Goal: Task Accomplishment & Management: Use online tool/utility

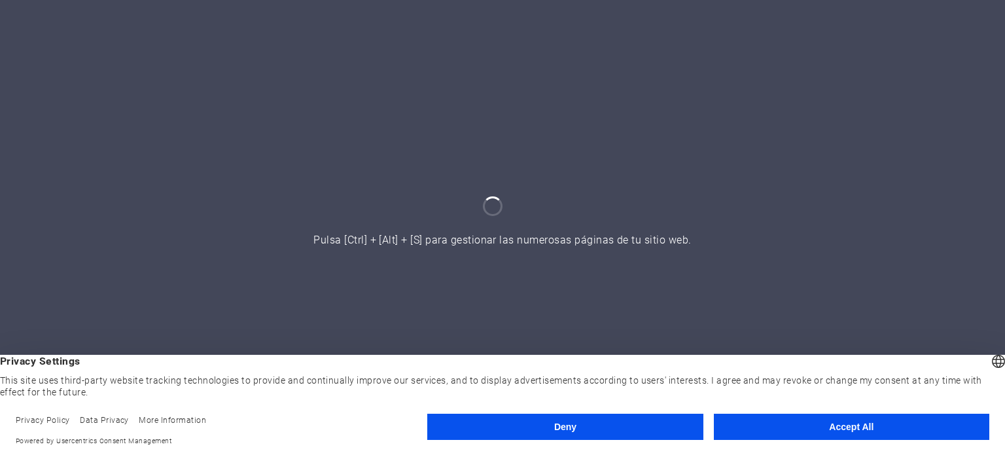
click at [867, 427] on button "Accept All" at bounding box center [851, 427] width 275 height 26
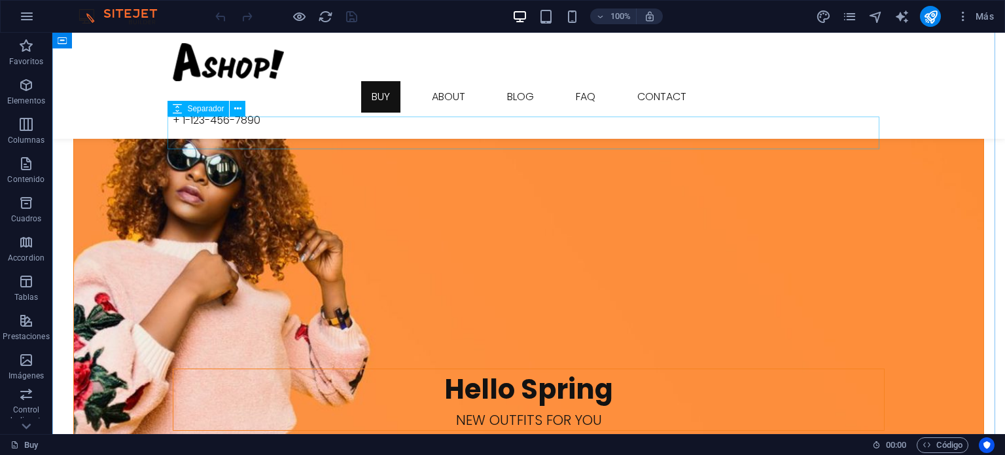
scroll to position [720, 0]
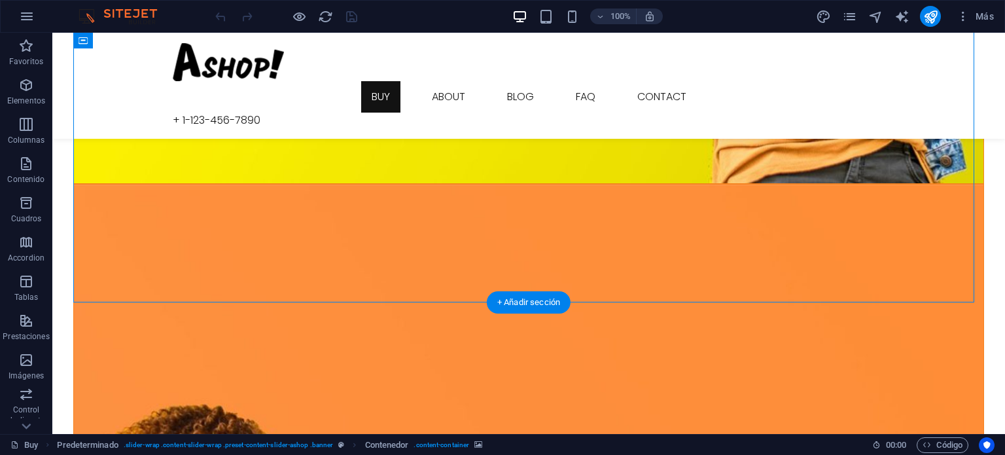
scroll to position [393, 0]
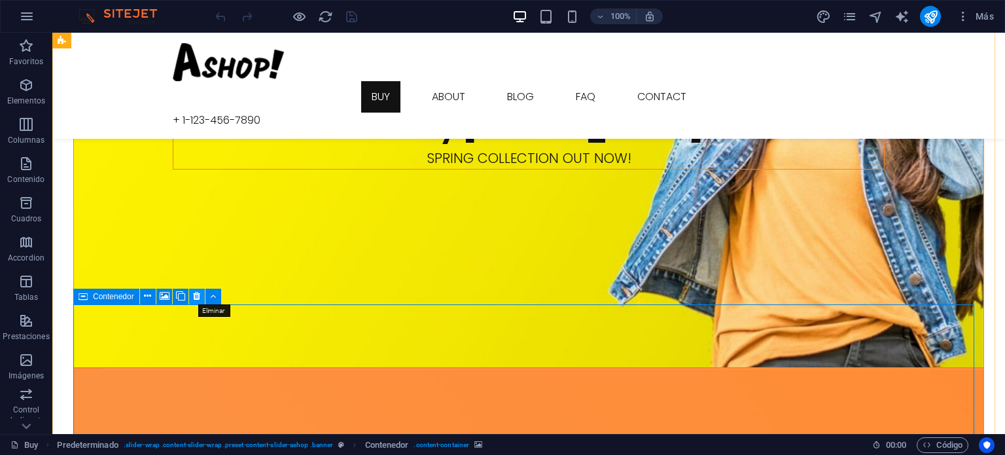
click at [196, 295] on icon at bounding box center [196, 296] width 7 height 14
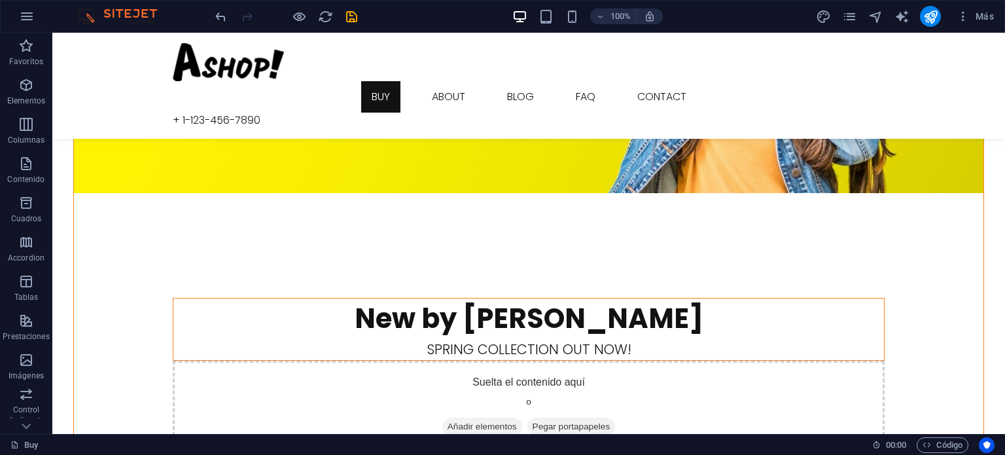
scroll to position [44, 0]
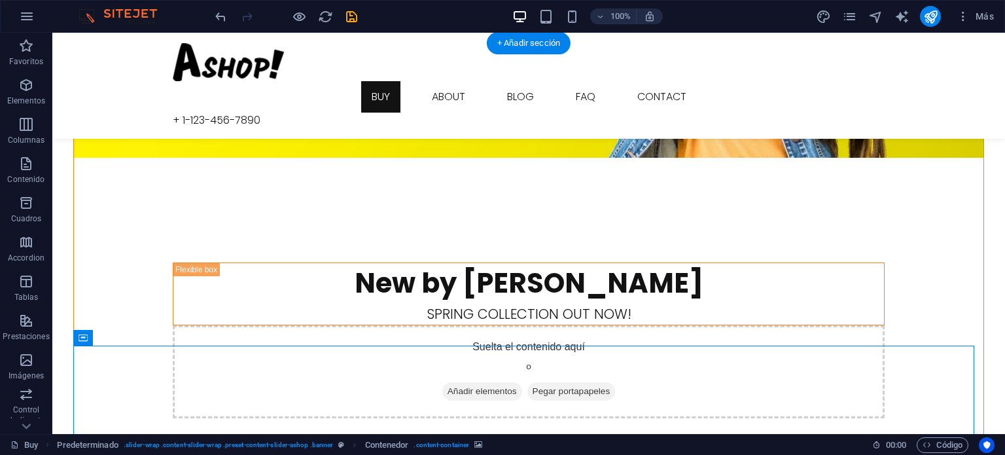
scroll to position [241, 0]
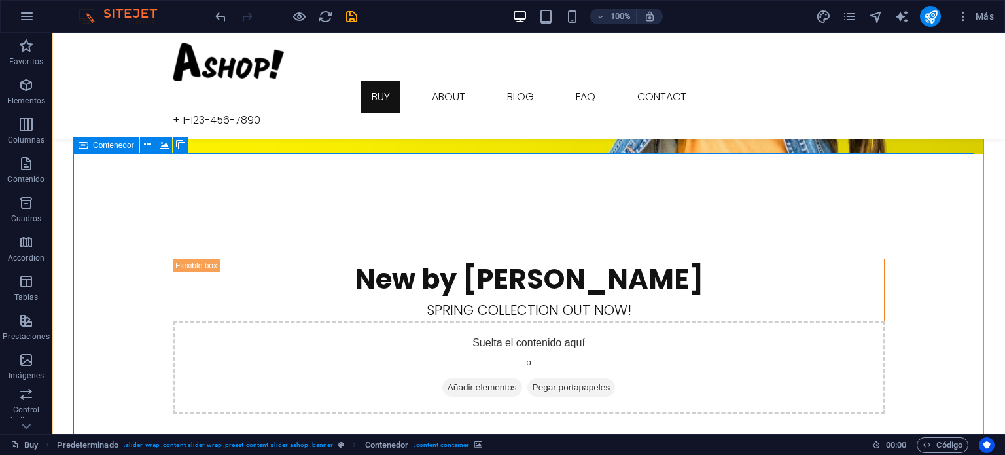
click at [81, 146] on icon at bounding box center [83, 145] width 9 height 16
click at [149, 147] on icon at bounding box center [147, 145] width 7 height 14
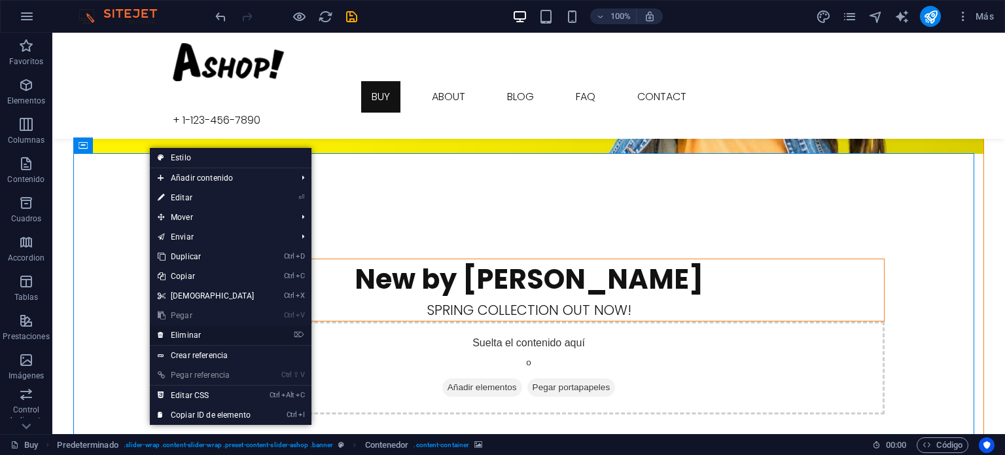
click at [196, 329] on link "⌦ Eliminar" at bounding box center [206, 335] width 113 height 20
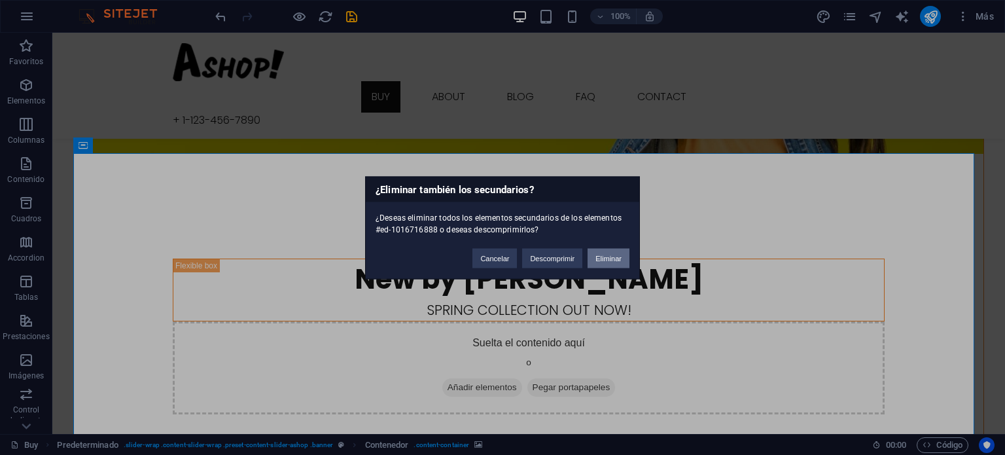
click at [609, 266] on button "Eliminar" at bounding box center [609, 258] width 42 height 20
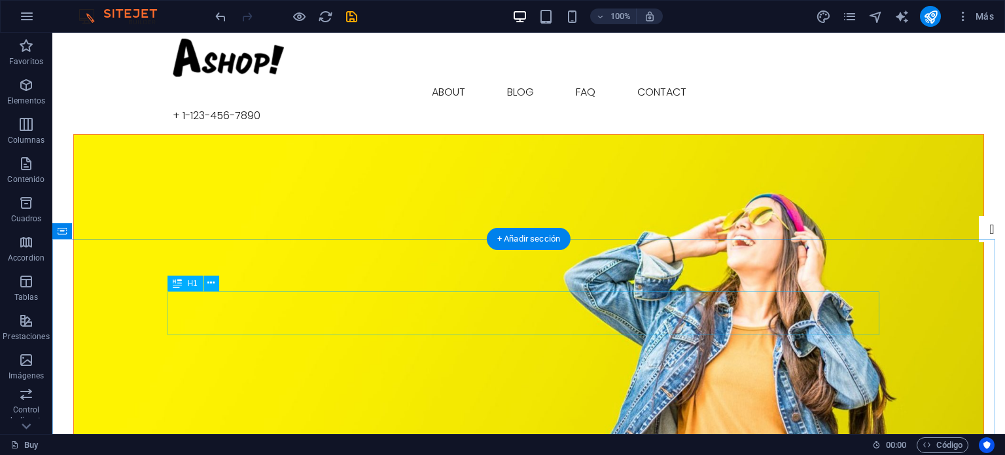
scroll to position [0, 0]
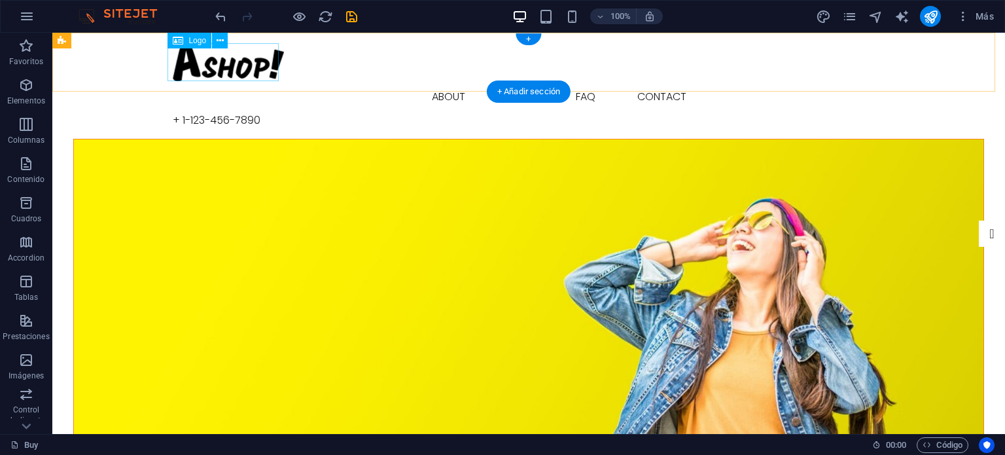
click at [262, 65] on div at bounding box center [529, 62] width 712 height 38
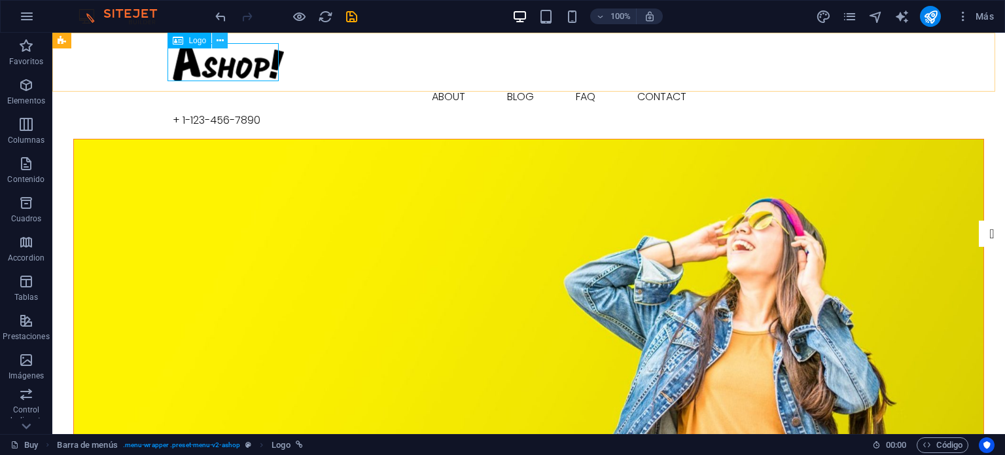
click at [218, 39] on icon at bounding box center [220, 41] width 7 height 14
click at [219, 40] on icon at bounding box center [220, 41] width 7 height 14
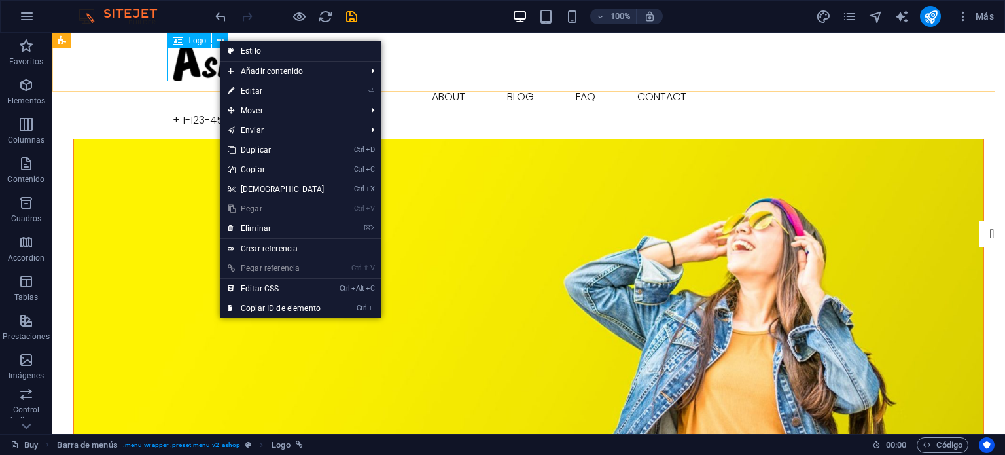
click at [182, 41] on icon at bounding box center [178, 41] width 10 height 16
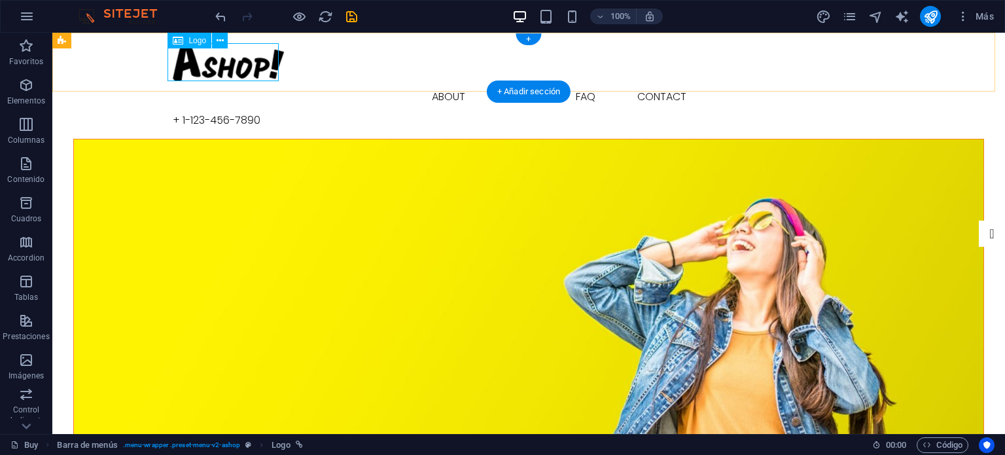
click at [212, 65] on div at bounding box center [529, 62] width 712 height 38
click at [218, 34] on icon at bounding box center [220, 41] width 7 height 14
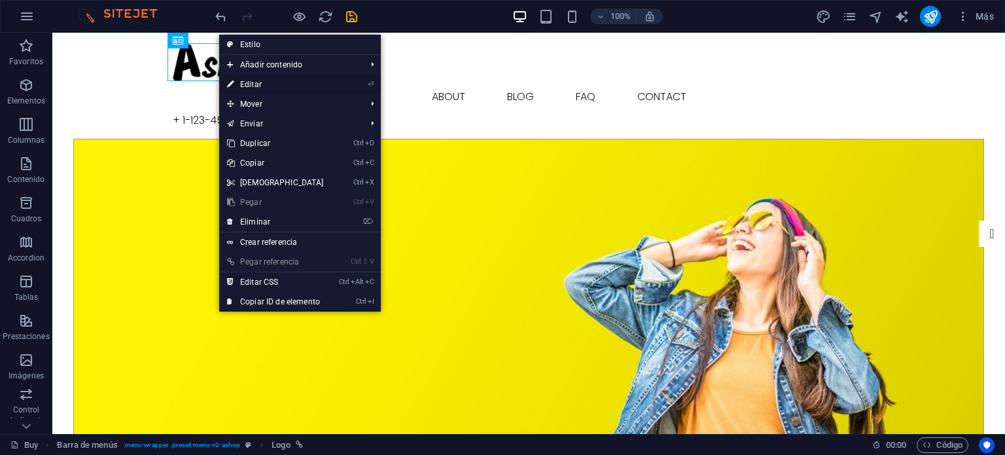
click at [268, 82] on link "⏎ Editar" at bounding box center [275, 85] width 113 height 20
select select "px"
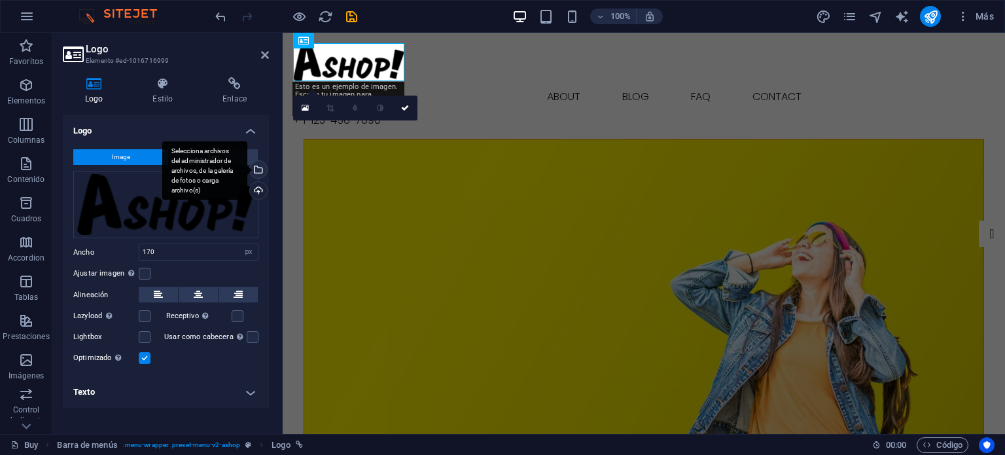
click at [262, 169] on div "Selecciona archivos del administrador de archivos, de la galería de fotos o car…" at bounding box center [257, 171] width 20 height 20
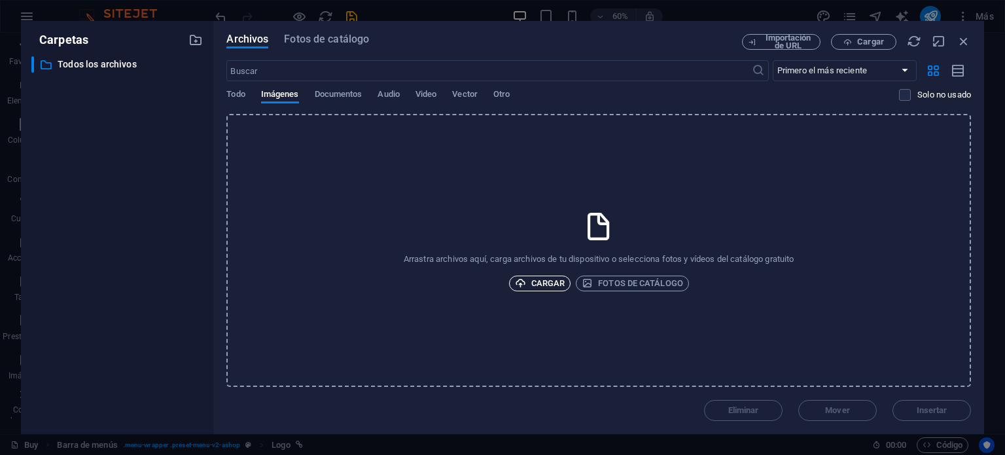
click at [535, 284] on span "Cargar" at bounding box center [540, 283] width 50 height 16
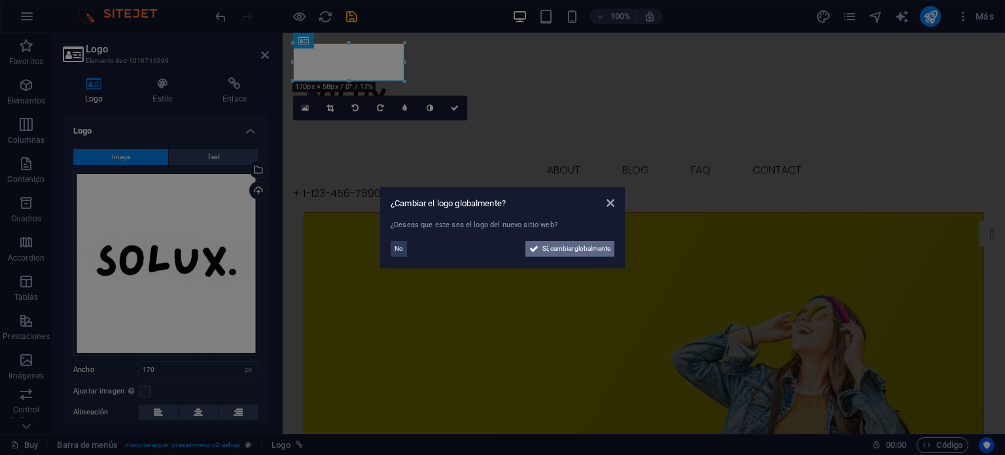
click at [563, 247] on span "Sí, cambiar globalmente" at bounding box center [576, 249] width 68 height 16
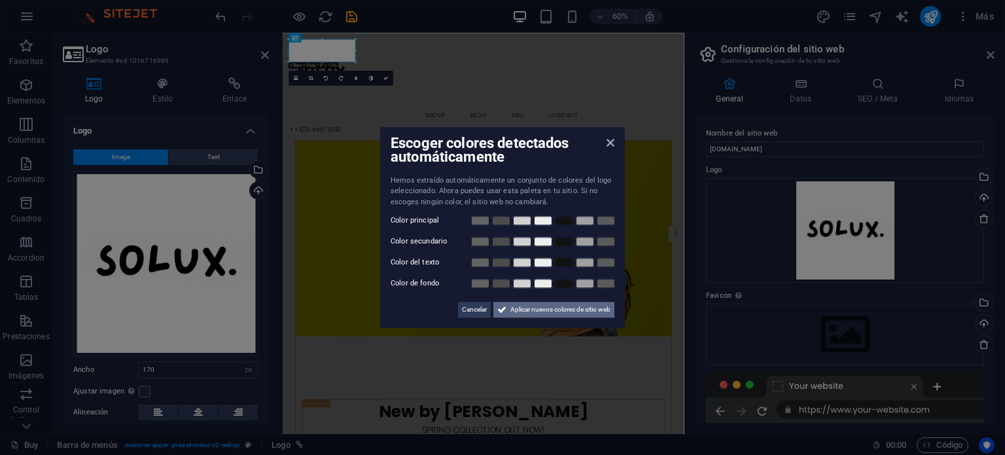
click at [554, 311] on span "Aplicar nuevos colores de sitio web" at bounding box center [560, 310] width 100 height 16
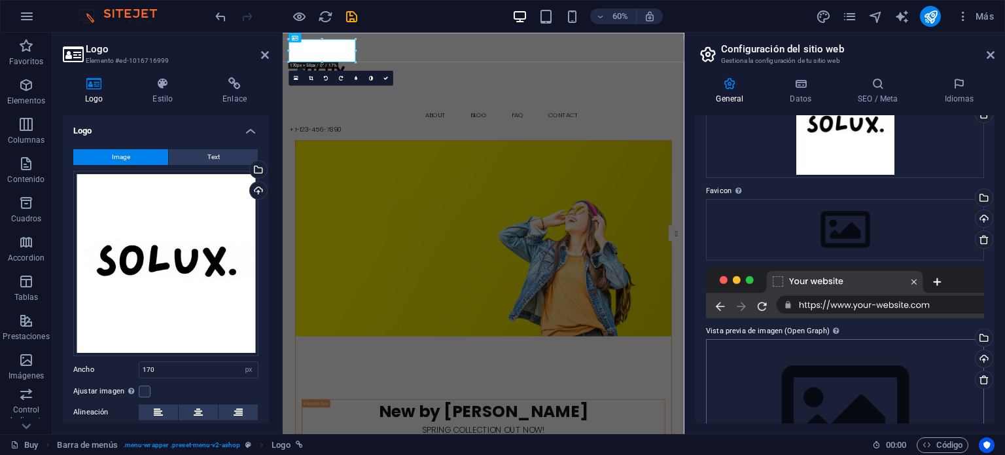
scroll to position [181, 0]
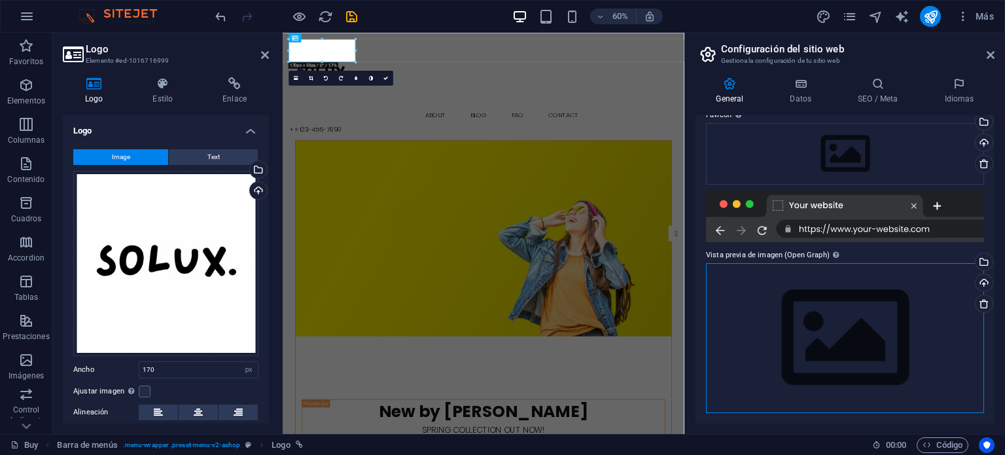
click at [832, 302] on div "Arrastra archivos aquí, haz clic para escoger archivos o selecciona archivos de…" at bounding box center [845, 338] width 278 height 150
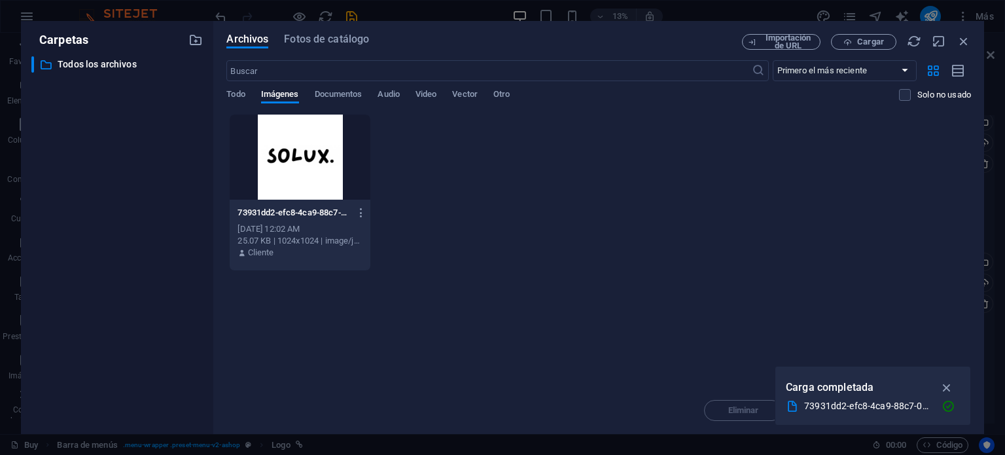
click at [301, 152] on div at bounding box center [300, 157] width 140 height 85
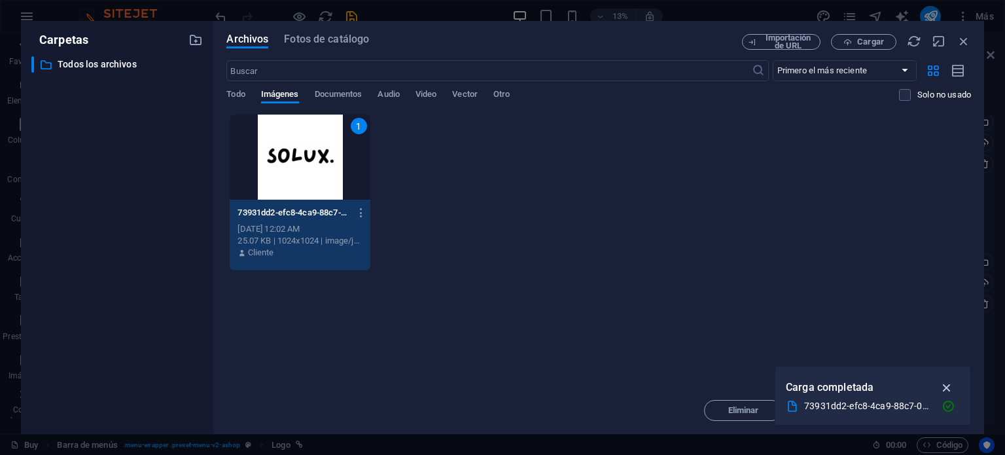
click at [948, 384] on icon "button" at bounding box center [947, 387] width 15 height 14
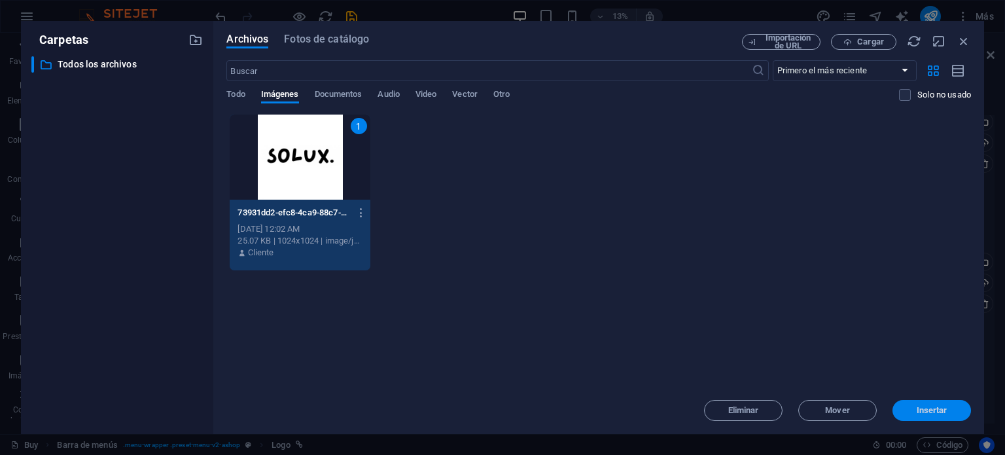
click at [933, 410] on span "Insertar" at bounding box center [932, 410] width 31 height 8
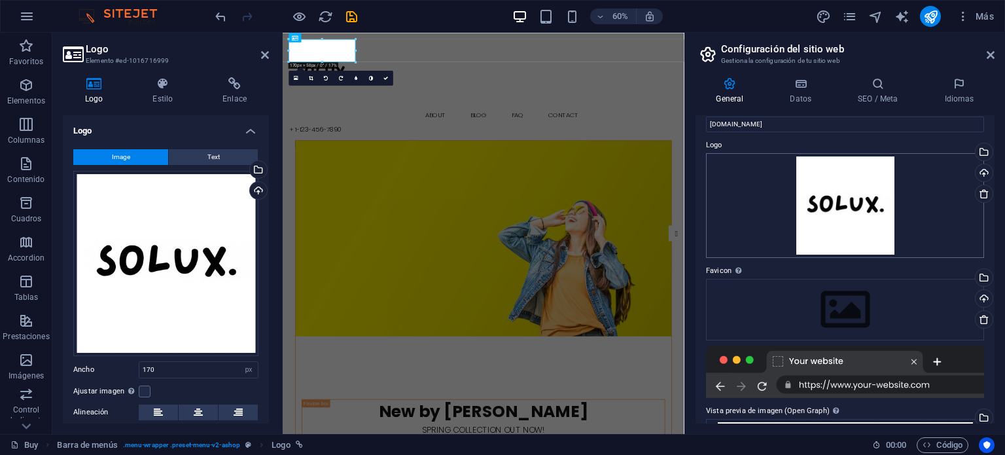
scroll to position [0, 0]
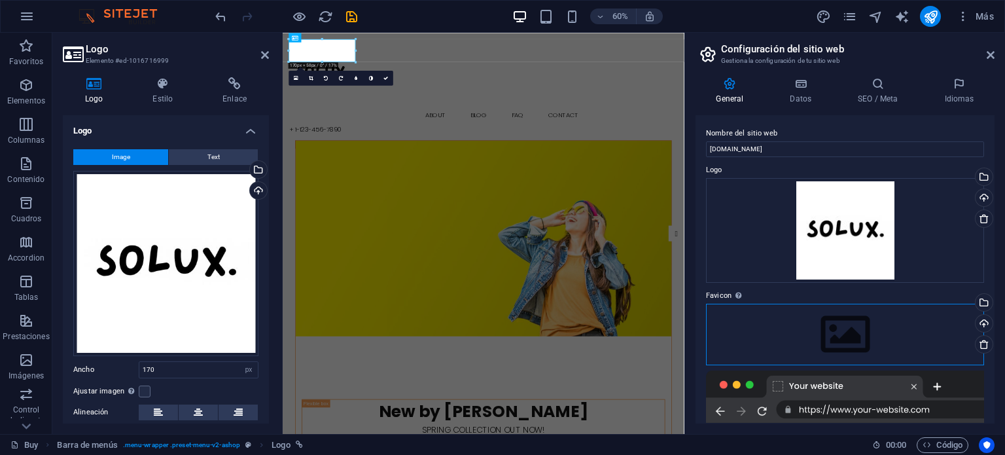
click at [882, 322] on div "Arrastra archivos aquí, haz clic para escoger archivos o selecciona archivos de…" at bounding box center [845, 335] width 278 height 62
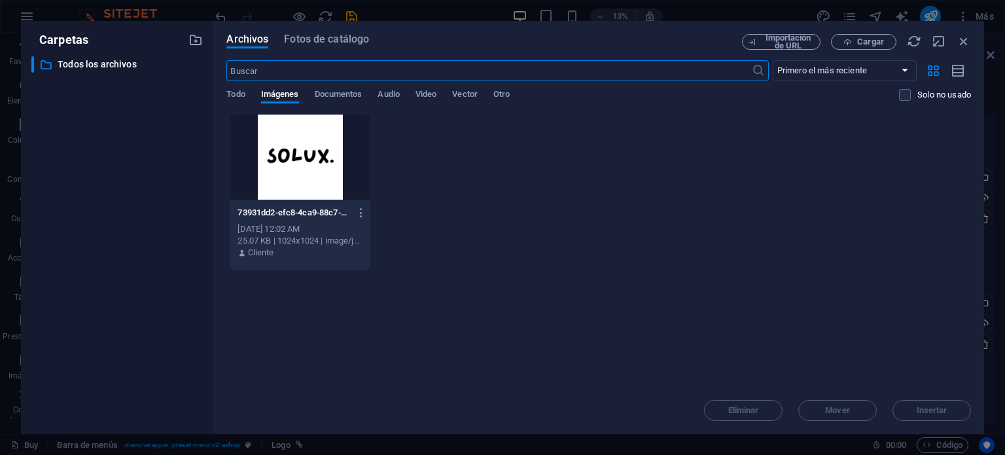
click at [276, 135] on div at bounding box center [300, 157] width 140 height 85
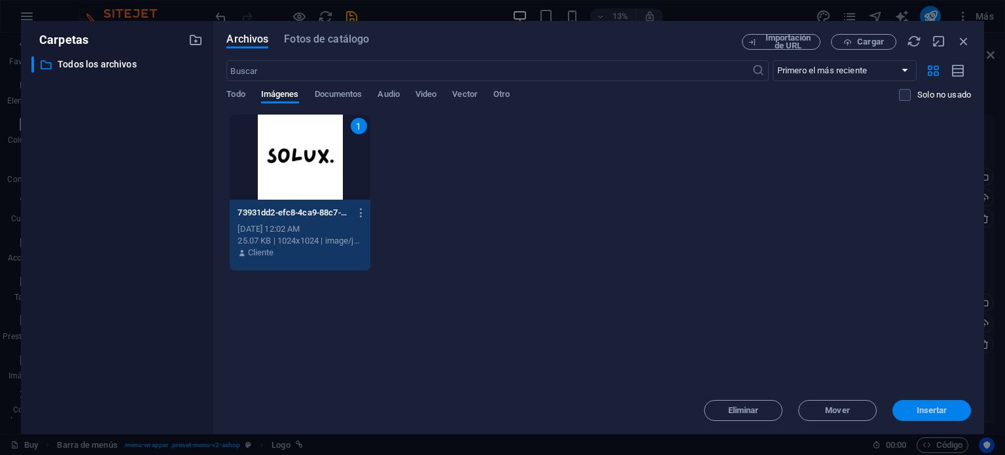
click at [914, 410] on span "Insertar" at bounding box center [932, 410] width 68 height 8
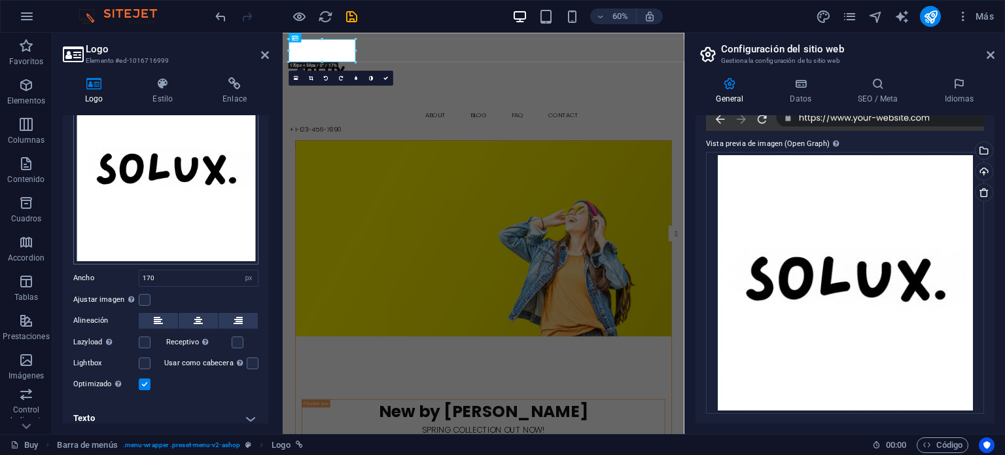
scroll to position [99, 0]
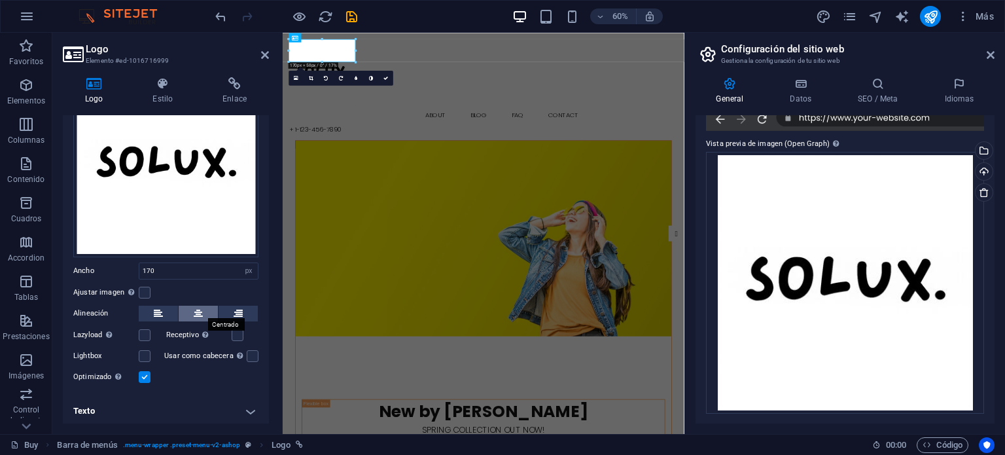
click at [202, 309] on icon at bounding box center [198, 314] width 9 height 16
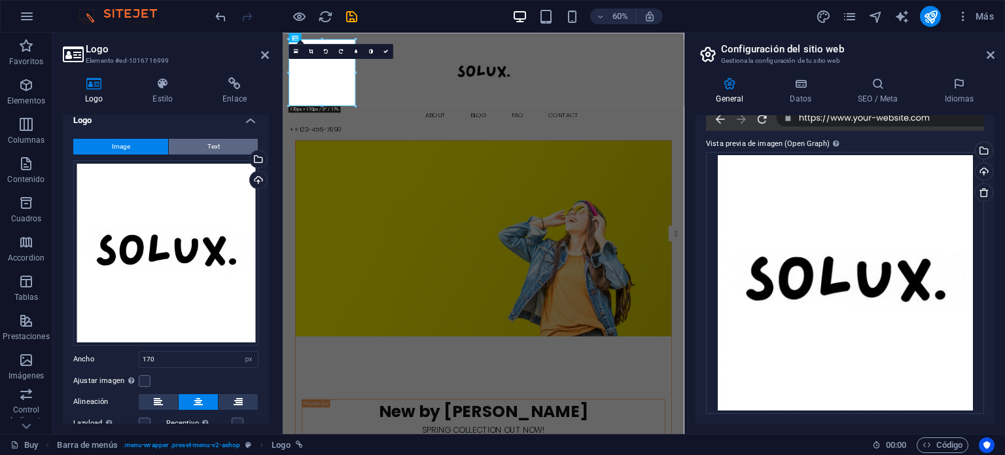
scroll to position [0, 0]
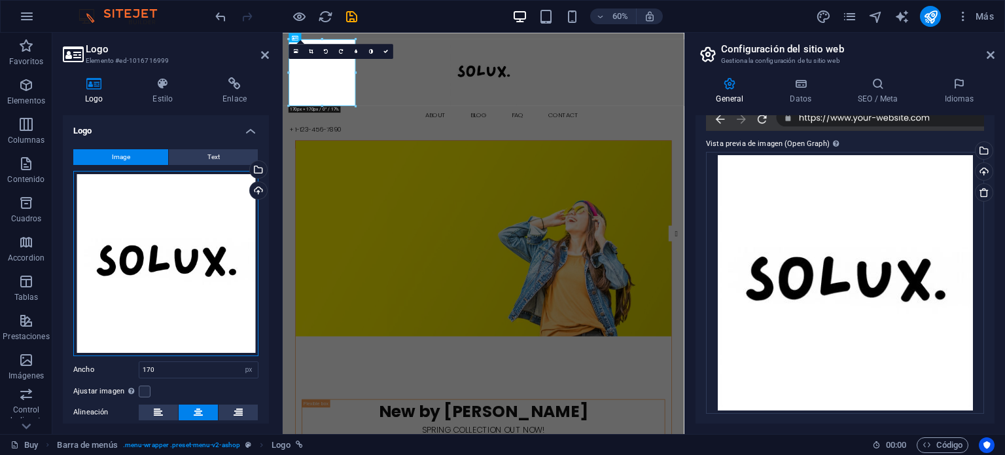
click at [186, 210] on div "Arrastra archivos aquí, haz clic para escoger archivos o selecciona archivos de…" at bounding box center [165, 263] width 185 height 185
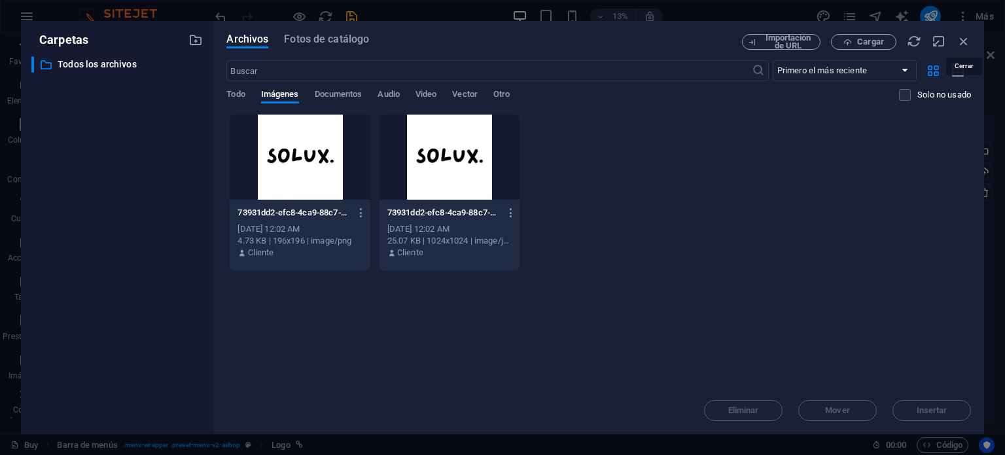
drag, startPoint x: 961, startPoint y: 38, endPoint x: 951, endPoint y: 43, distance: 10.8
click at [961, 39] on icon "button" at bounding box center [964, 41] width 14 height 14
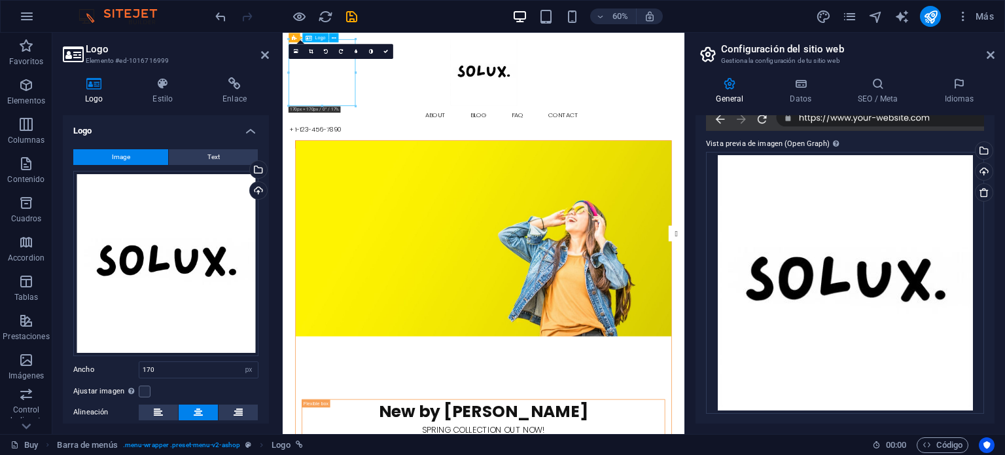
drag, startPoint x: 347, startPoint y: 151, endPoint x: 357, endPoint y: 121, distance: 31.3
click at [357, 121] on div at bounding box center [617, 98] width 648 height 111
drag, startPoint x: 354, startPoint y: 120, endPoint x: 365, endPoint y: 130, distance: 15.3
click at [365, 130] on div at bounding box center [617, 98] width 648 height 111
click at [387, 52] on link at bounding box center [385, 51] width 15 height 15
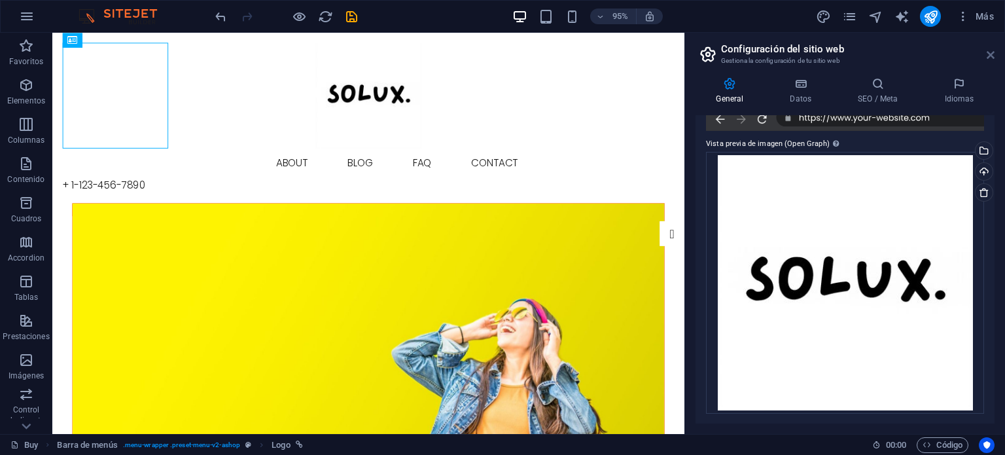
click at [991, 53] on icon at bounding box center [991, 55] width 8 height 10
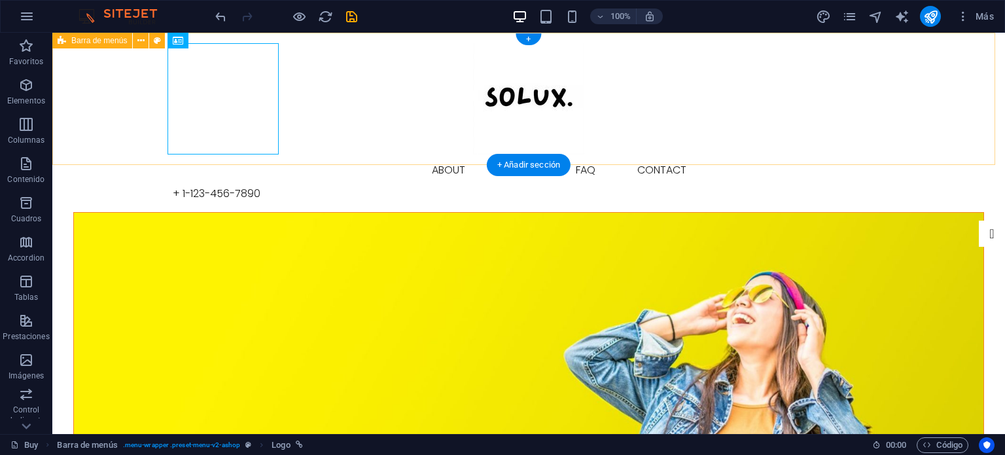
click at [783, 57] on div "Buy About Blog FAQ Contact + [PHONE_NUMBER] Menu" at bounding box center [528, 122] width 953 height 179
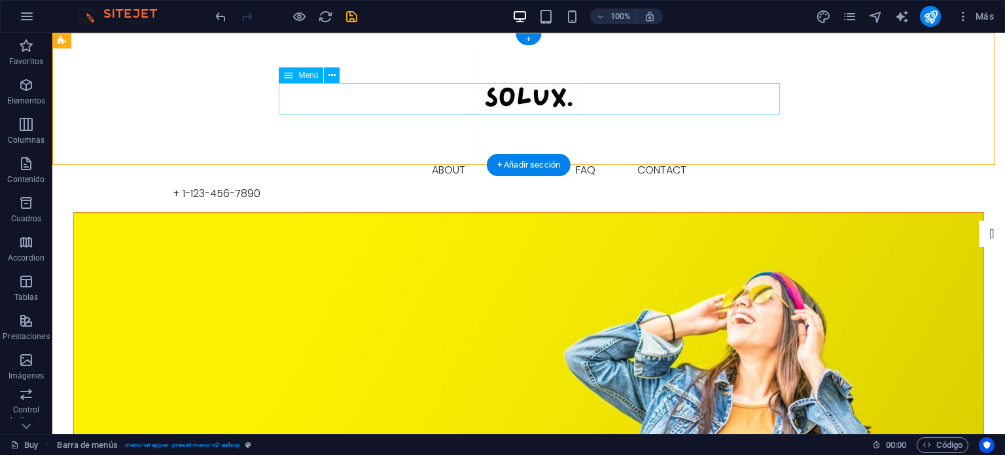
click at [397, 154] on nav "Buy About Blog FAQ Contact" at bounding box center [529, 169] width 712 height 31
click at [291, 74] on icon at bounding box center [288, 75] width 9 height 16
click at [329, 73] on icon at bounding box center [332, 76] width 7 height 14
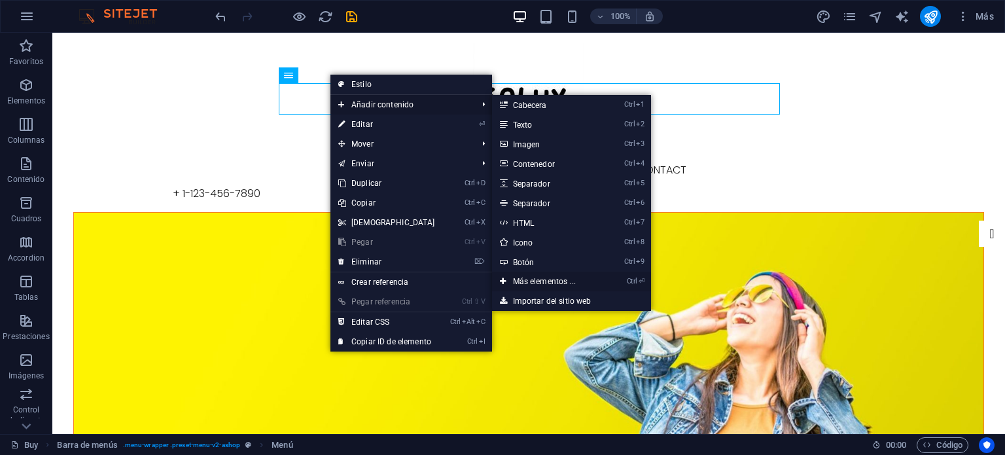
drag, startPoint x: 548, startPoint y: 279, endPoint x: 166, endPoint y: 188, distance: 393.6
click at [548, 279] on link "Ctrl ⏎ Más elementos ..." at bounding box center [547, 282] width 110 height 20
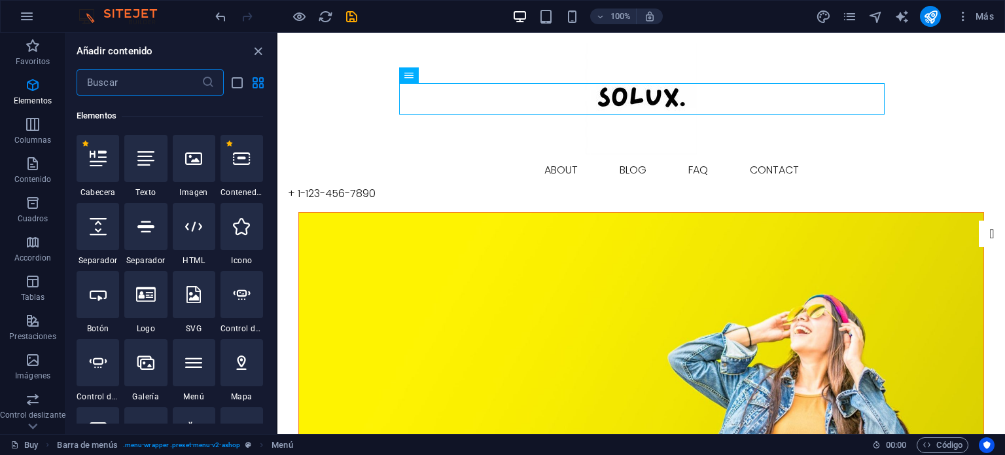
scroll to position [246, 0]
click at [150, 84] on input "text" at bounding box center [139, 82] width 125 height 26
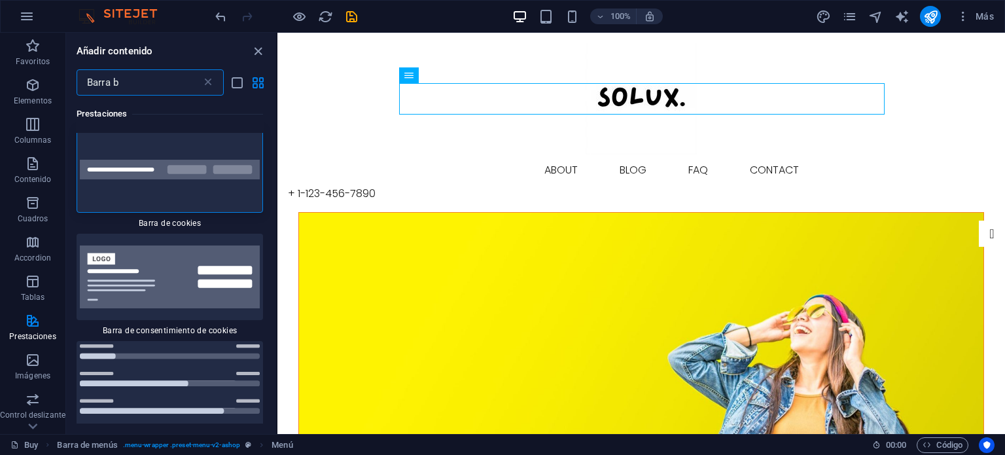
scroll to position [0, 0]
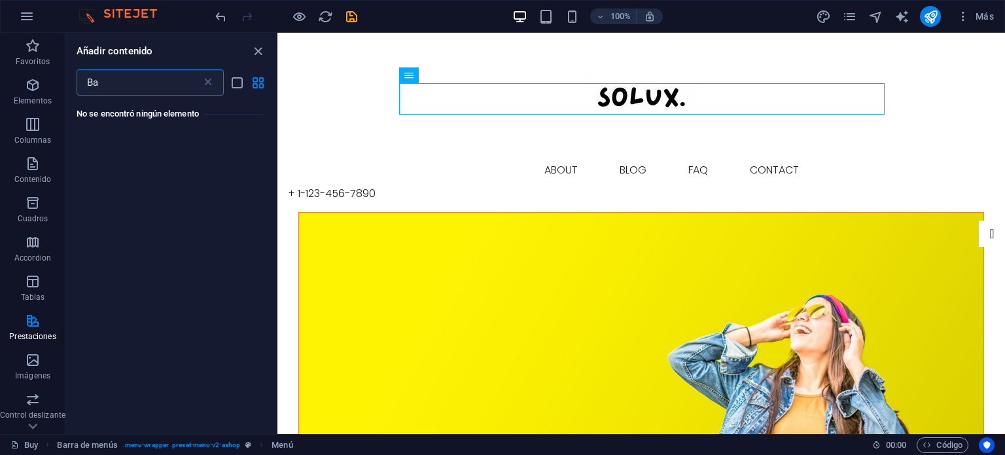
type input "B"
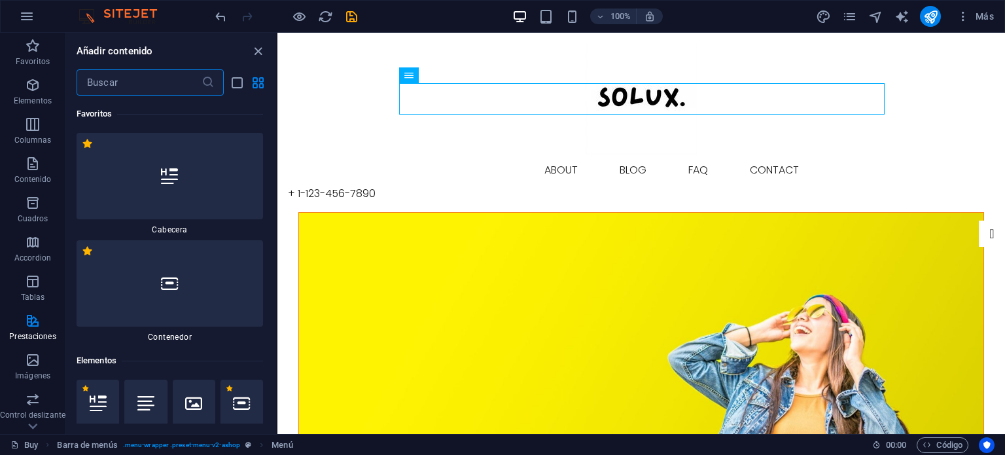
type input "h"
click at [154, 85] on input "text" at bounding box center [139, 82] width 125 height 26
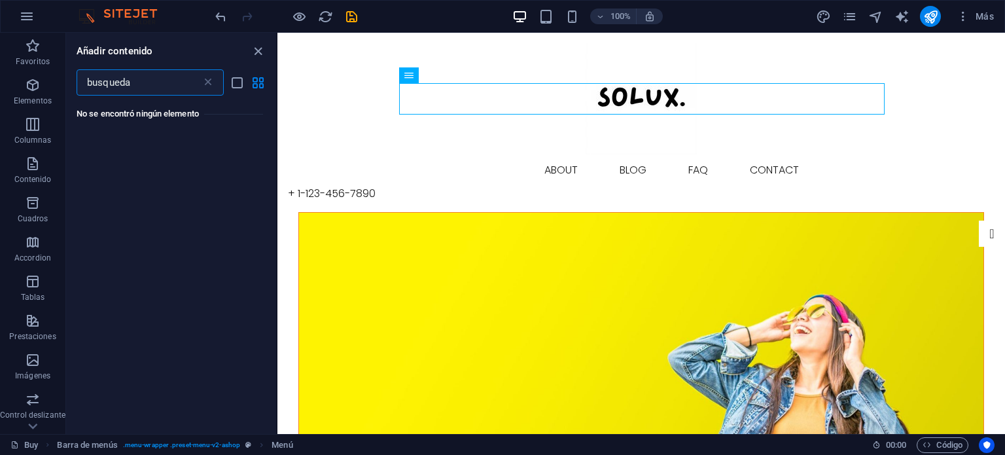
drag, startPoint x: 154, startPoint y: 86, endPoint x: 139, endPoint y: 84, distance: 15.2
click at [139, 84] on input "busqueda" at bounding box center [139, 82] width 125 height 26
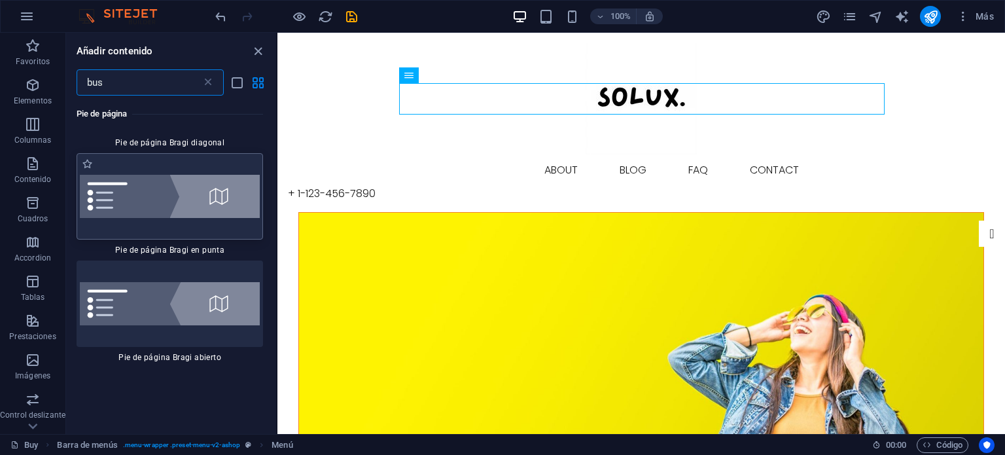
scroll to position [327, 0]
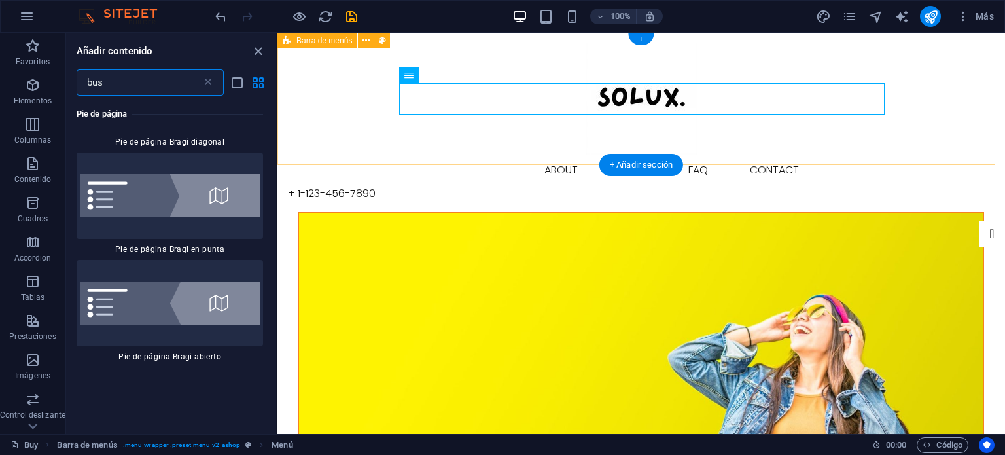
type input "bus"
click at [453, 145] on div "Buy About Blog FAQ Contact + [PHONE_NUMBER] Menu" at bounding box center [641, 122] width 728 height 179
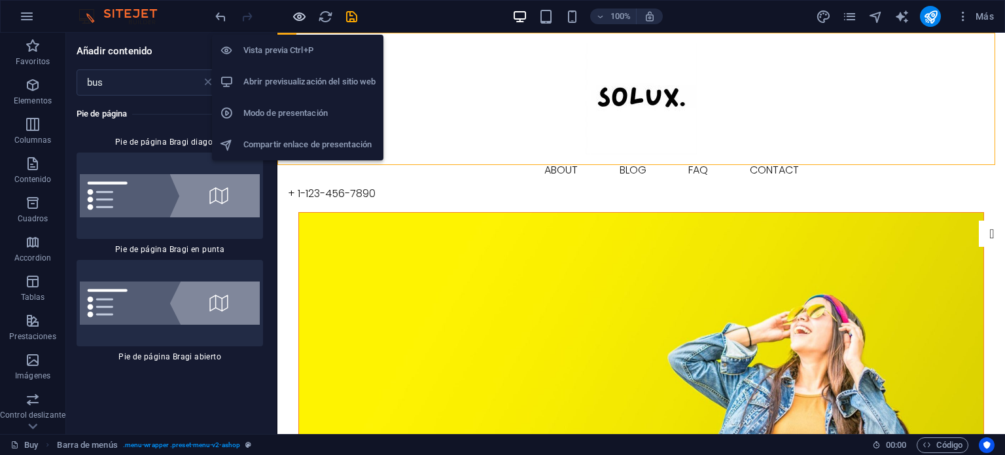
click at [300, 14] on icon "button" at bounding box center [299, 16] width 15 height 15
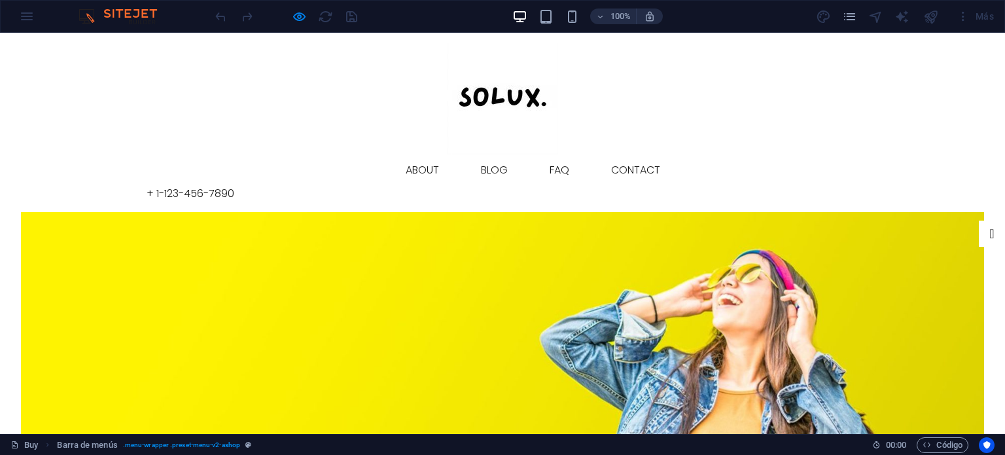
click at [111, 70] on div "Buy About Blog FAQ Contact + [PHONE_NUMBER] Menu" at bounding box center [502, 122] width 1005 height 179
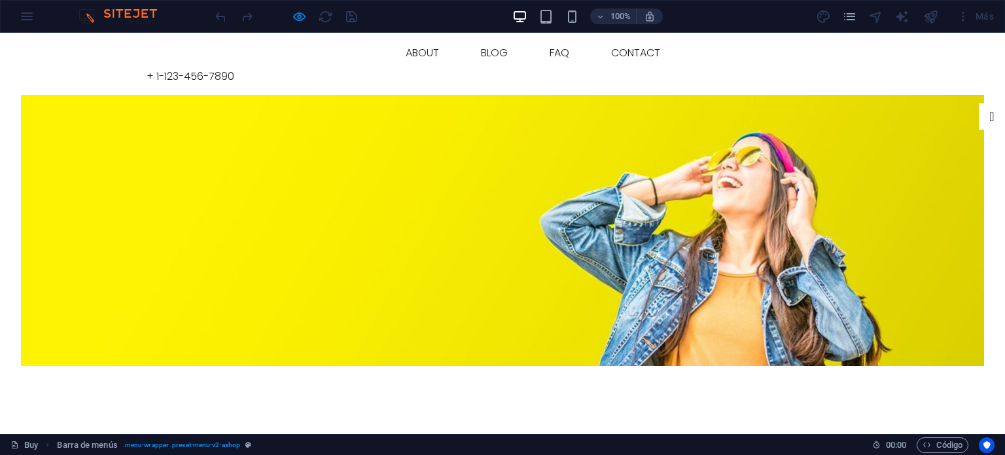
scroll to position [0, 0]
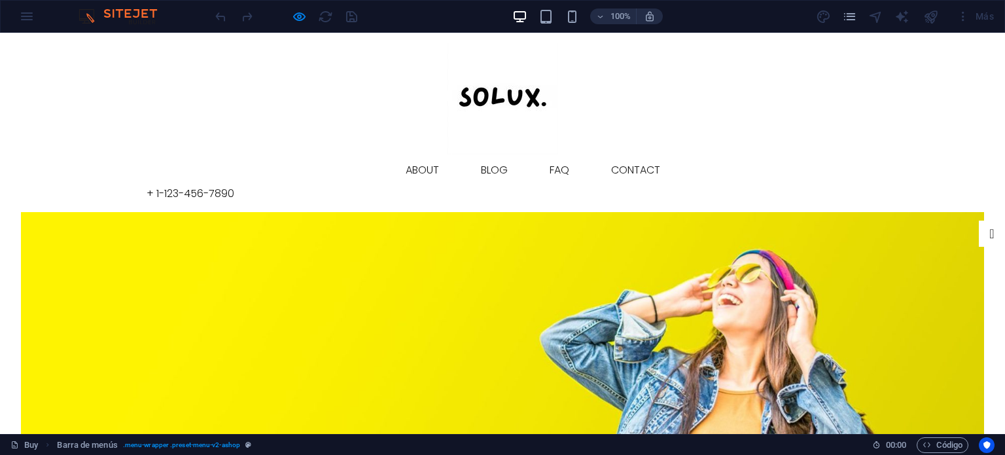
click at [557, 12] on div "100%" at bounding box center [587, 16] width 151 height 21
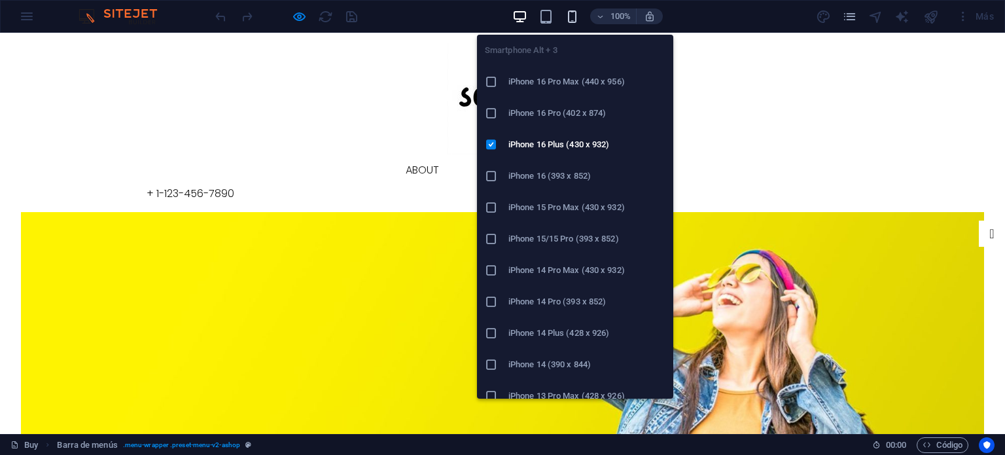
click at [569, 15] on icon "button" at bounding box center [572, 16] width 15 height 15
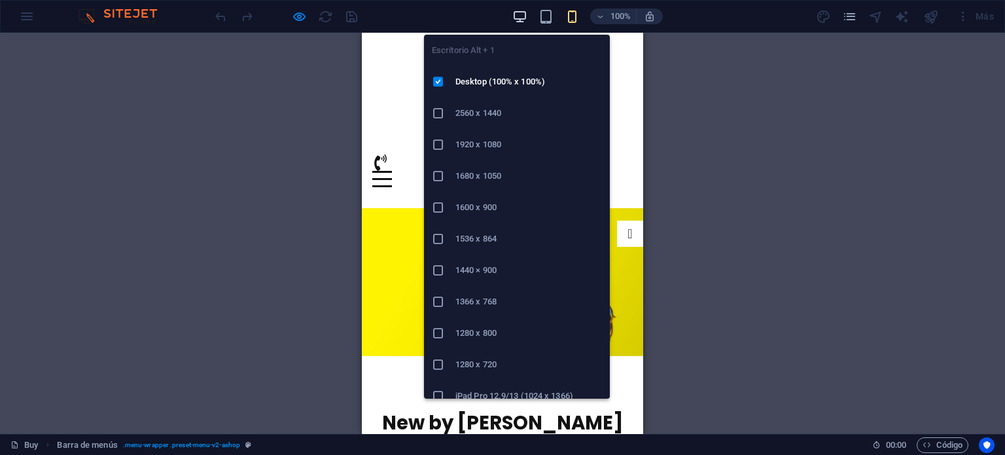
click at [520, 14] on icon "button" at bounding box center [519, 16] width 15 height 15
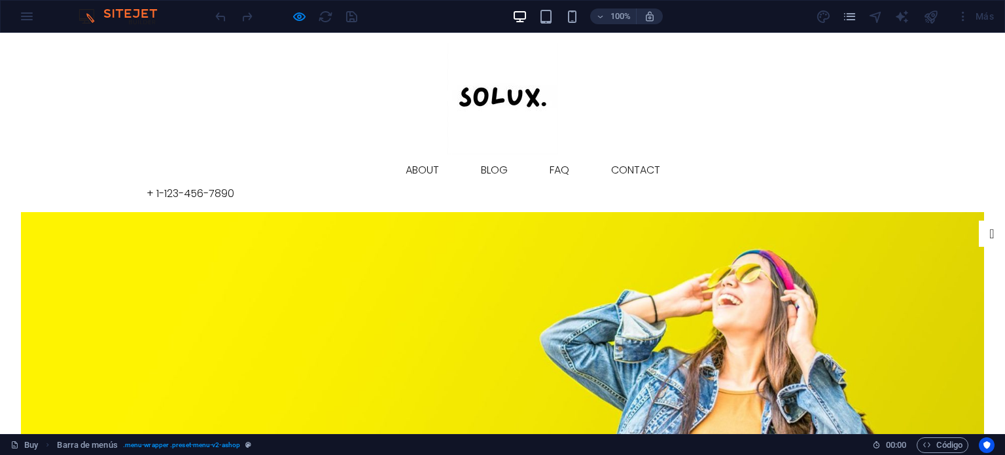
click at [84, 16] on img at bounding box center [124, 17] width 98 height 16
click at [24, 14] on div "100% Más" at bounding box center [503, 16] width 1004 height 31
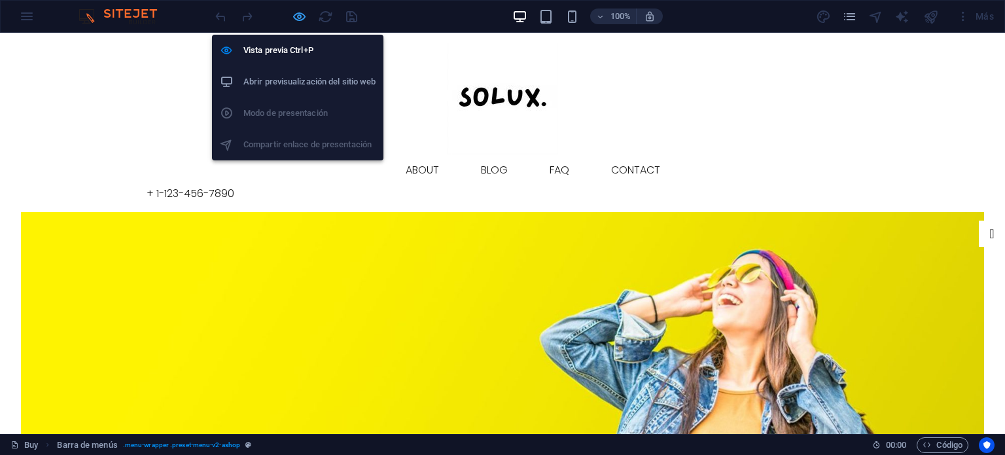
click at [296, 15] on icon "button" at bounding box center [299, 16] width 15 height 15
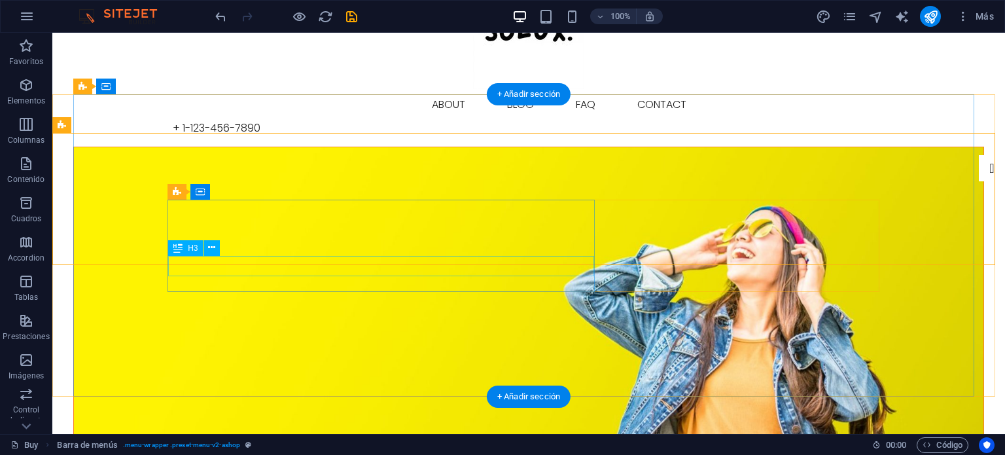
scroll to position [458, 0]
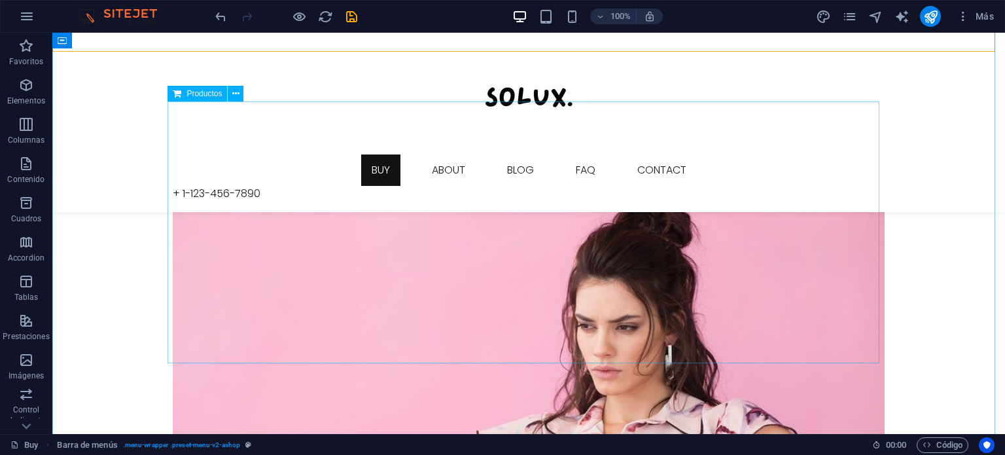
drag, startPoint x: 268, startPoint y: 244, endPoint x: 268, endPoint y: 238, distance: 6.6
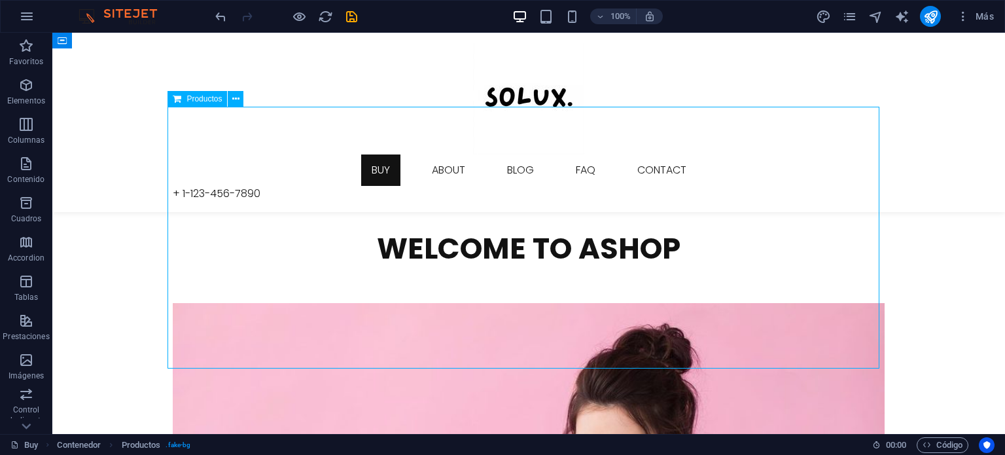
scroll to position [654, 0]
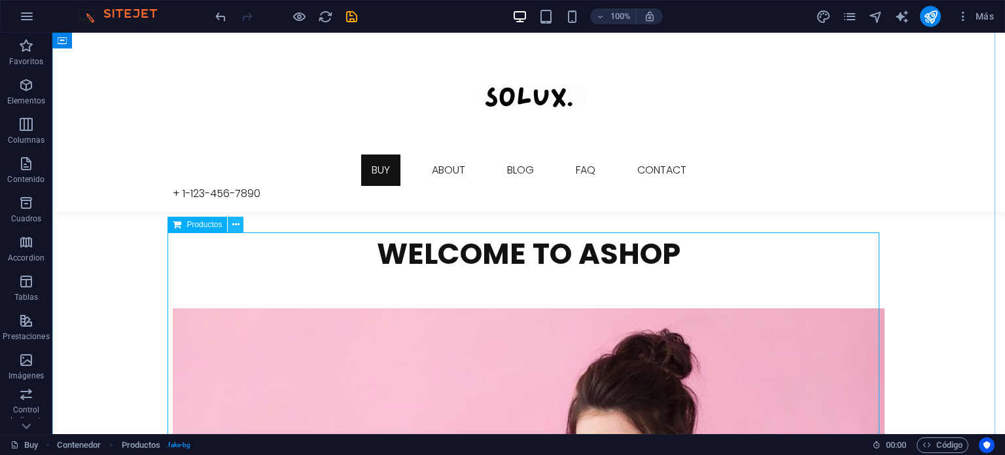
click at [238, 226] on icon at bounding box center [235, 225] width 7 height 14
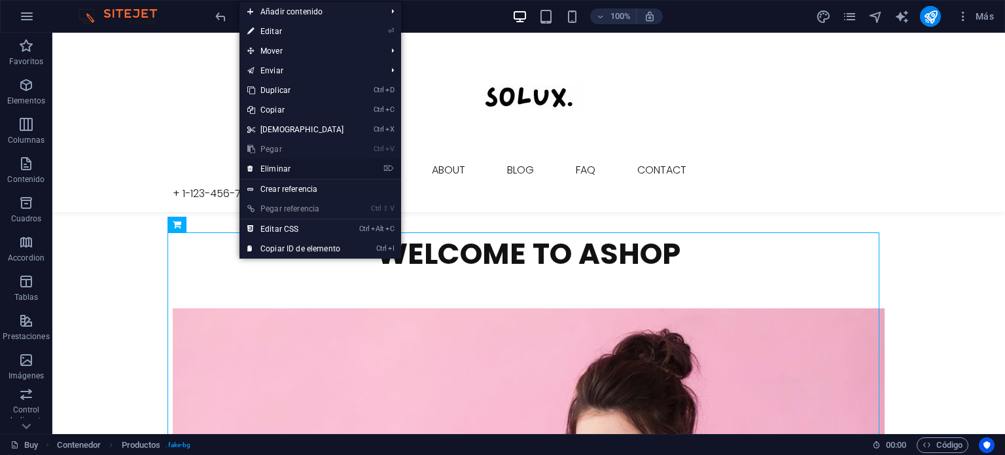
click at [275, 168] on link "⌦ Eliminar" at bounding box center [296, 169] width 113 height 20
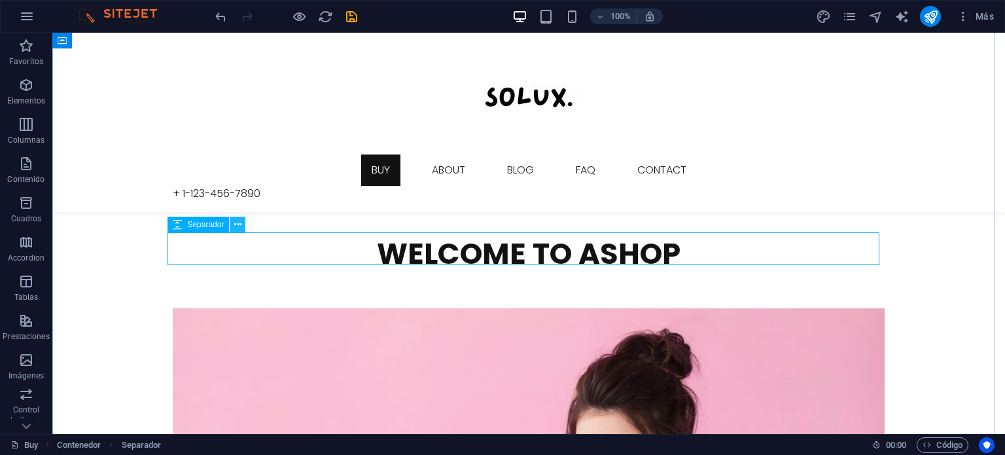
click at [238, 221] on icon at bounding box center [237, 225] width 7 height 14
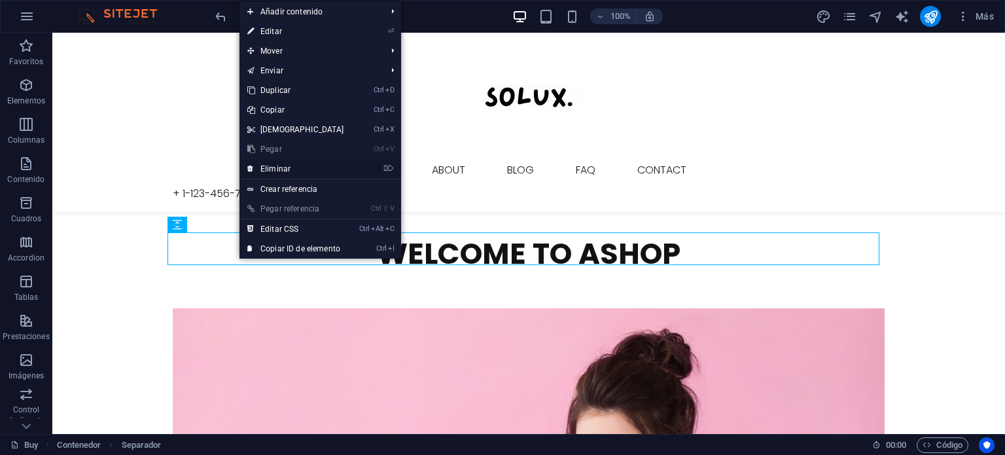
click at [281, 164] on link "⌦ Eliminar" at bounding box center [296, 169] width 113 height 20
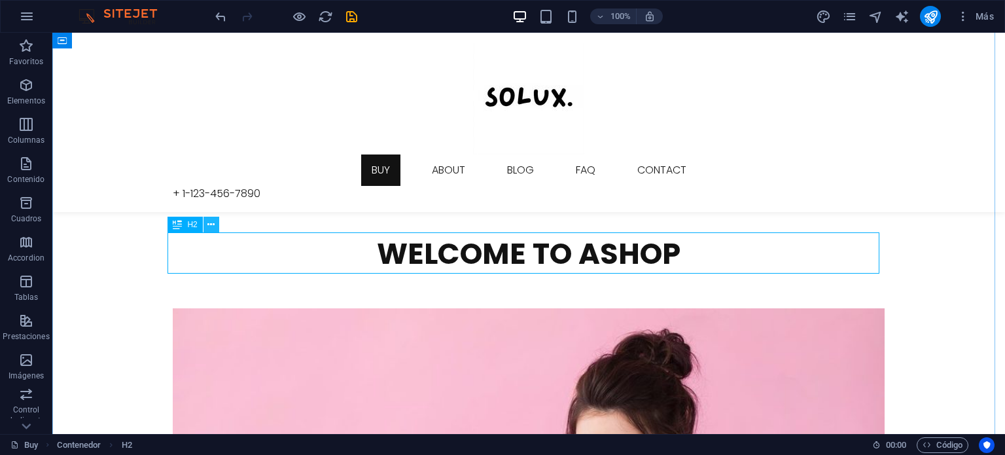
click at [209, 226] on icon at bounding box center [210, 225] width 7 height 14
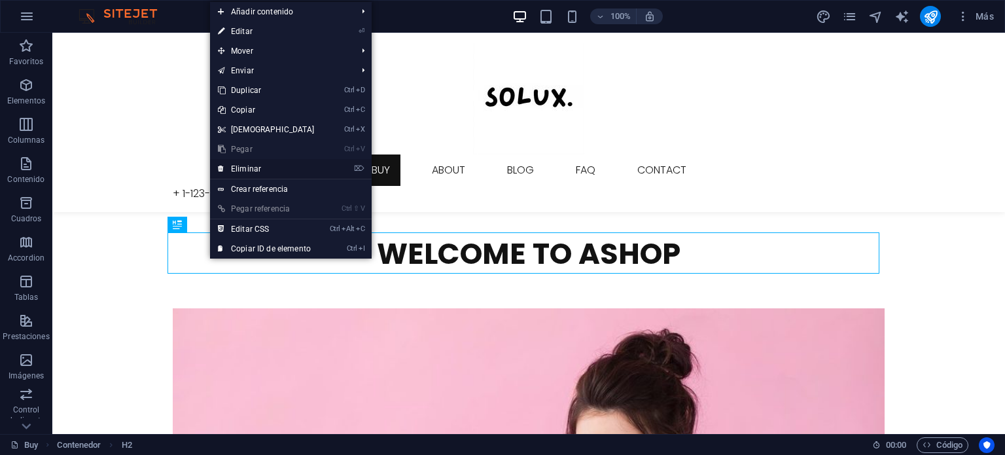
drag, startPoint x: 263, startPoint y: 168, endPoint x: 313, endPoint y: 176, distance: 51.1
click at [263, 168] on link "⌦ Eliminar" at bounding box center [266, 169] width 113 height 20
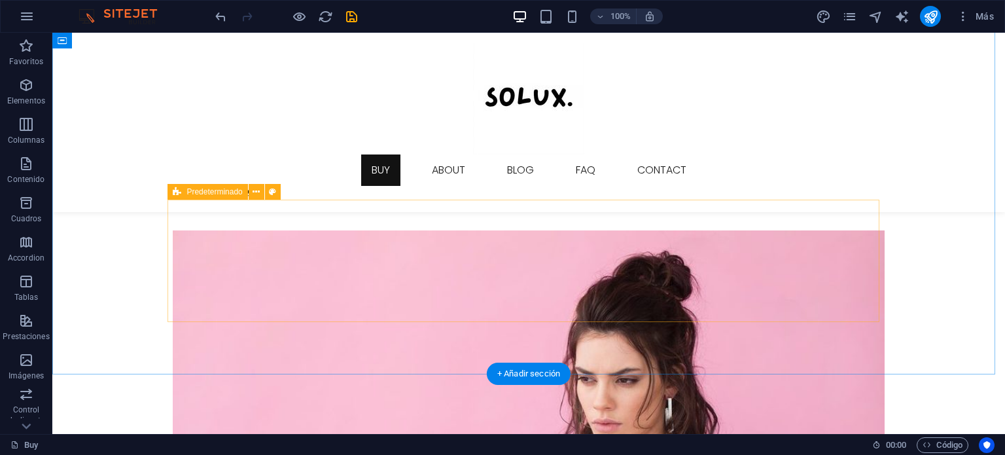
scroll to position [720, 0]
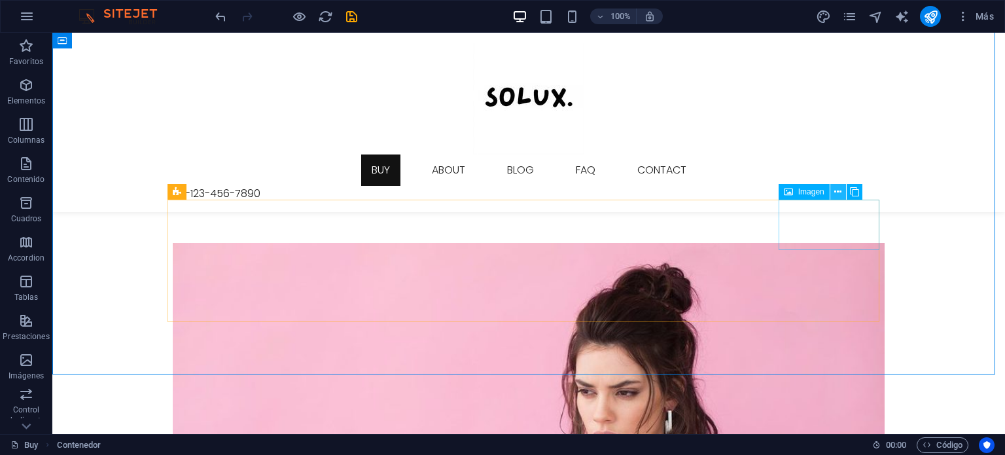
click at [838, 190] on icon at bounding box center [837, 192] width 7 height 14
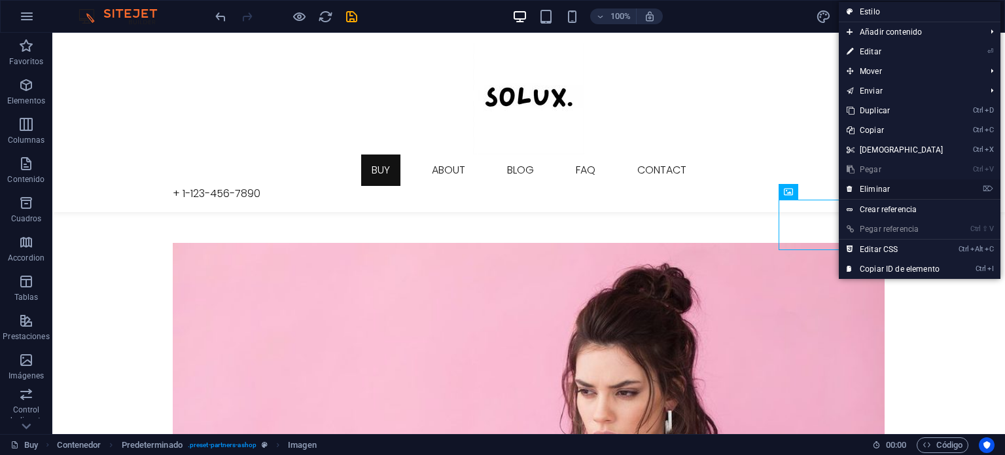
drag, startPoint x: 866, startPoint y: 187, endPoint x: 816, endPoint y: 158, distance: 57.7
click at [866, 187] on link "⌦ Eliminar" at bounding box center [895, 189] width 113 height 20
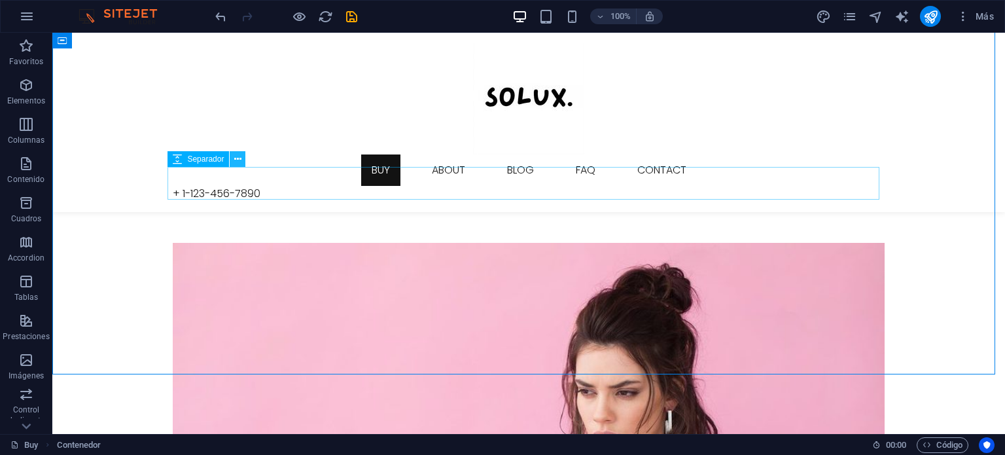
click at [239, 157] on icon at bounding box center [237, 159] width 7 height 14
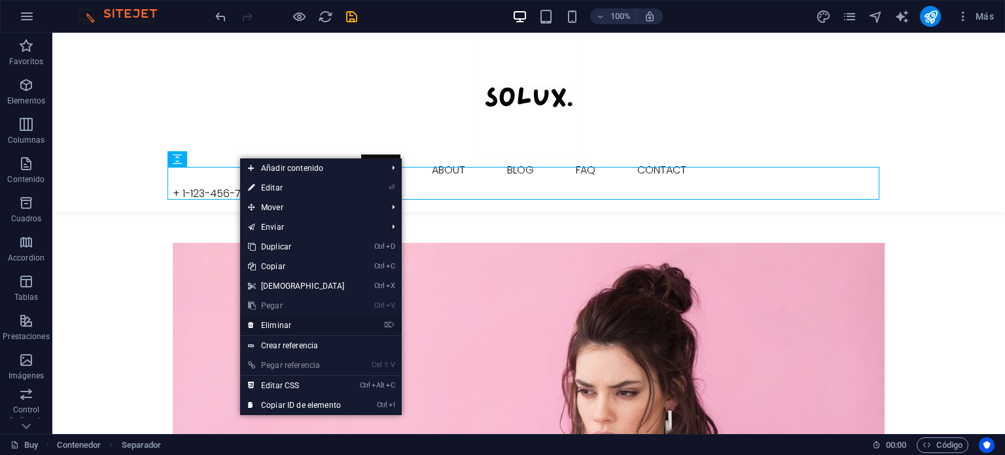
click at [272, 319] on link "⌦ Eliminar" at bounding box center [296, 325] width 113 height 20
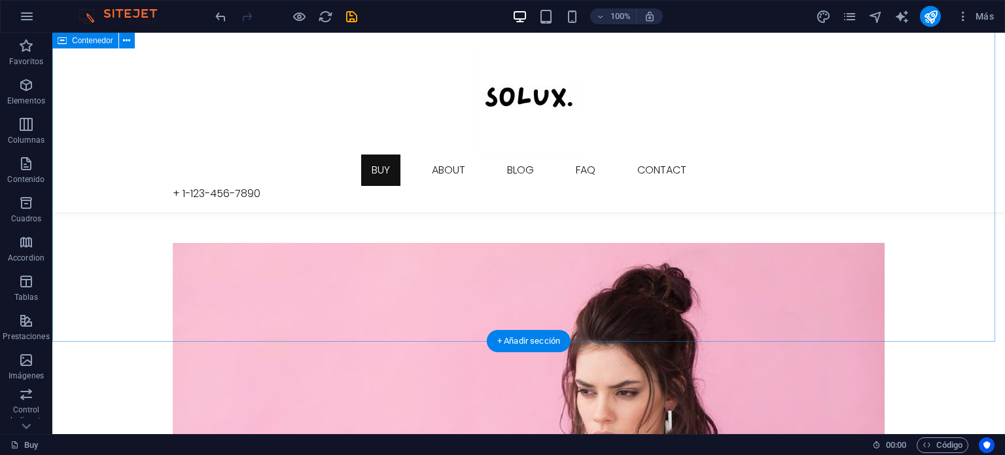
drag, startPoint x: 94, startPoint y: 172, endPoint x: 113, endPoint y: 188, distance: 24.1
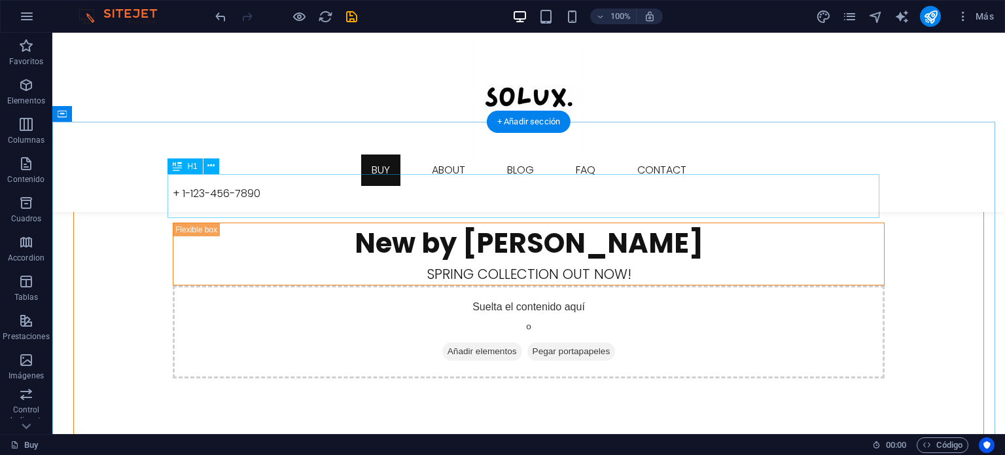
scroll to position [88, 0]
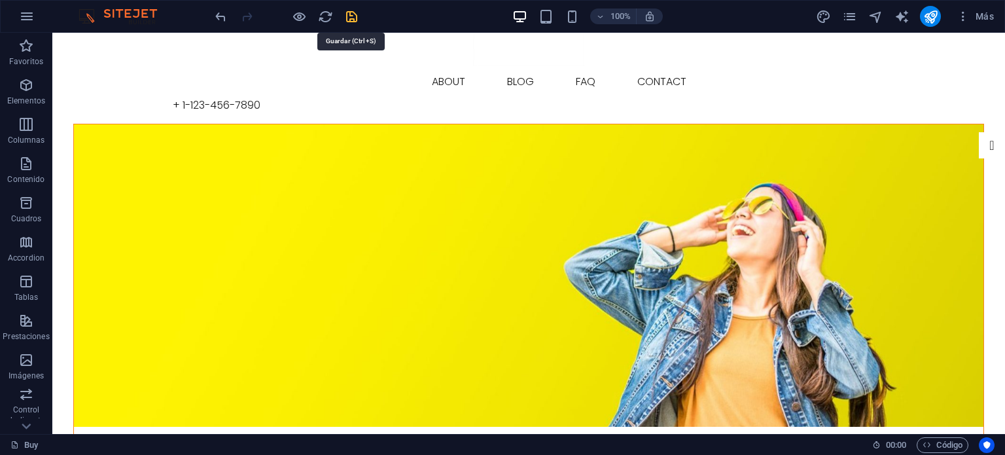
click at [354, 18] on icon "save" at bounding box center [351, 16] width 15 height 15
checkbox input "false"
